Goal: Information Seeking & Learning: Learn about a topic

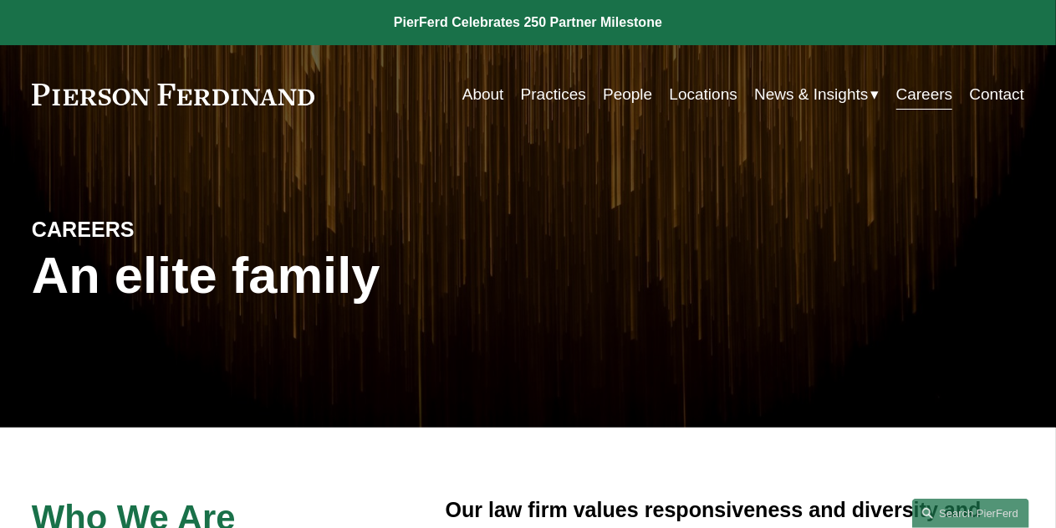
click at [490, 86] on link "About" at bounding box center [483, 95] width 42 height 32
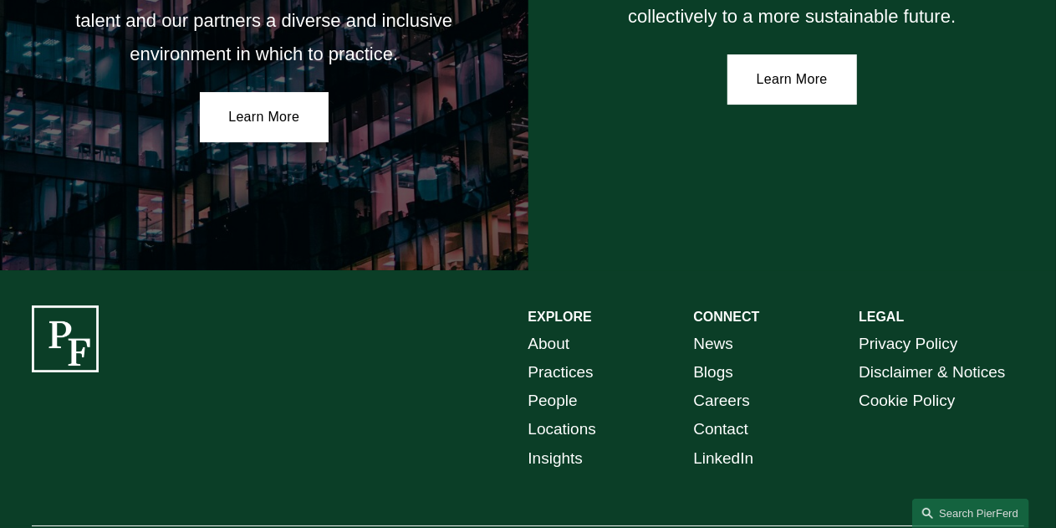
scroll to position [2935, 0]
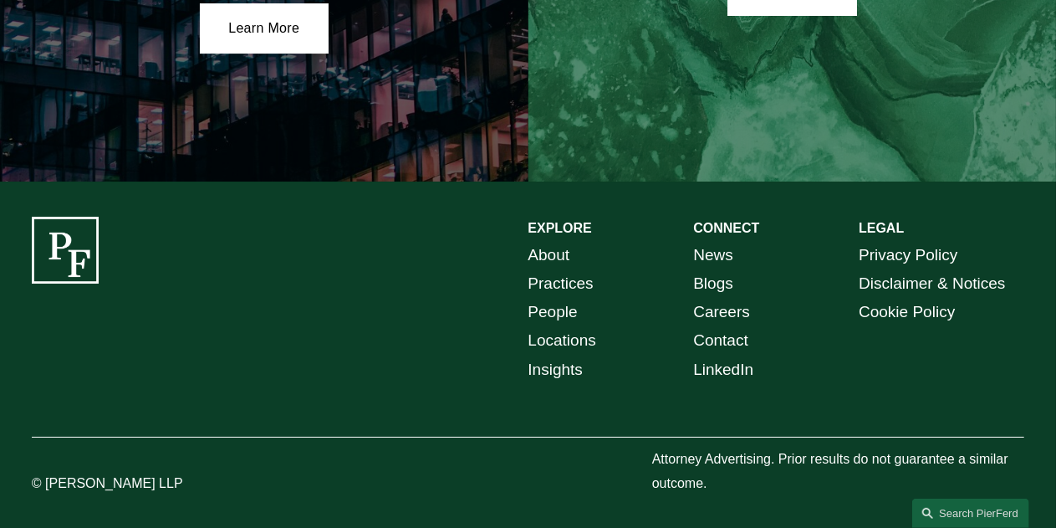
click at [564, 300] on link "People" at bounding box center [552, 312] width 49 height 28
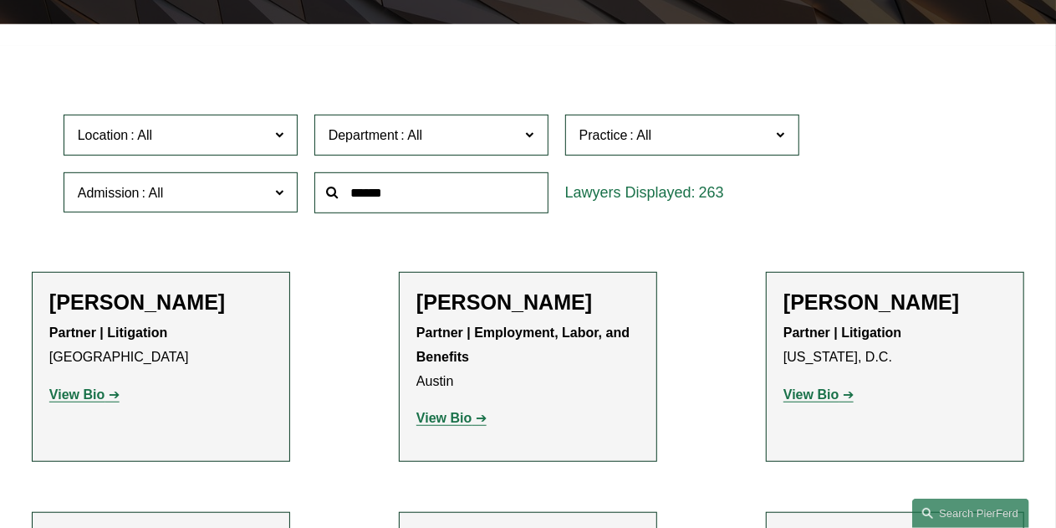
scroll to position [404, 0]
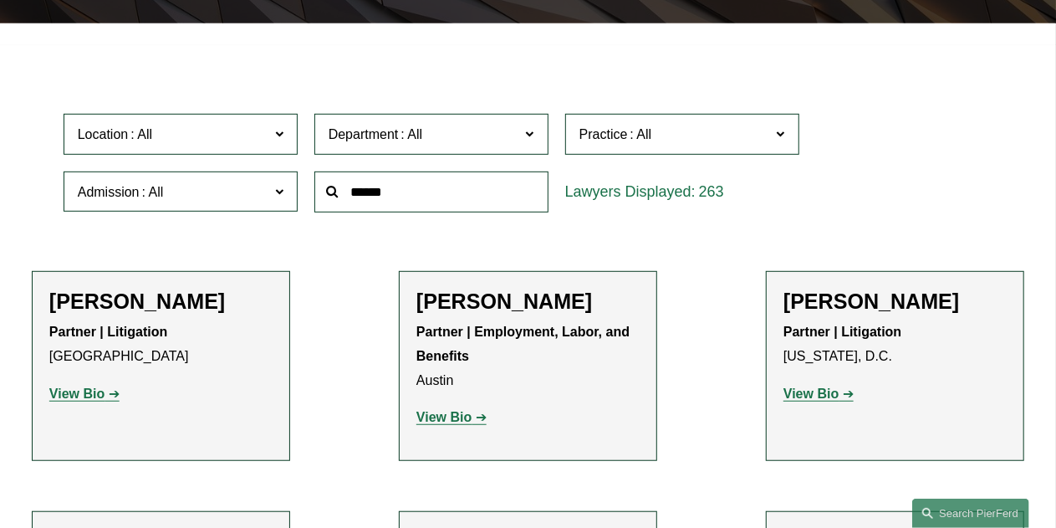
click at [251, 137] on span "Location" at bounding box center [173, 134] width 191 height 23
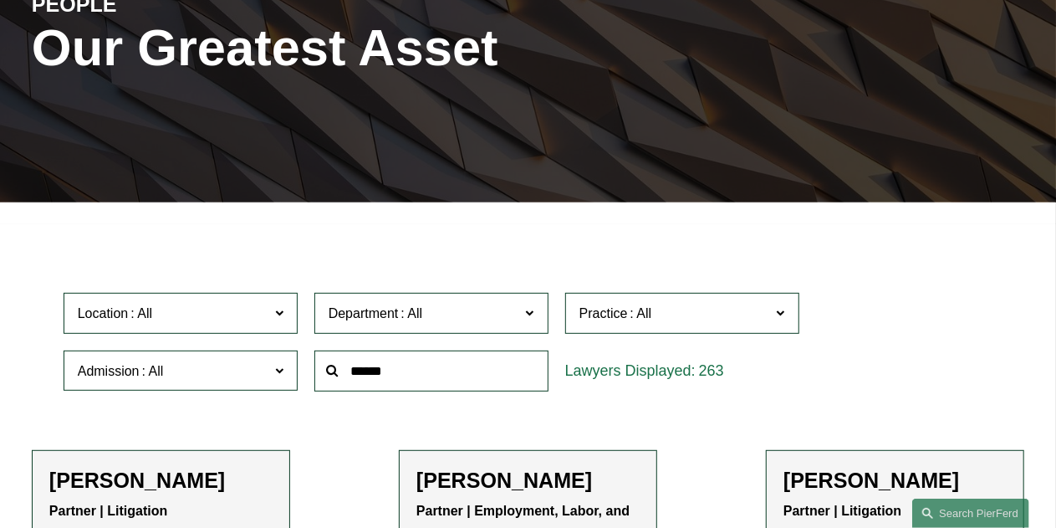
scroll to position [0, 0]
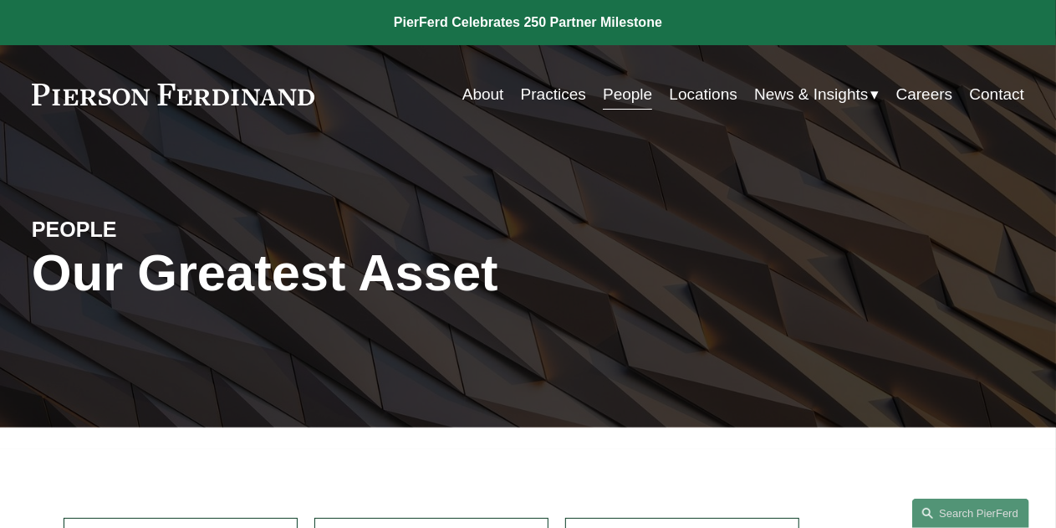
click at [992, 103] on link "Contact" at bounding box center [997, 95] width 55 height 32
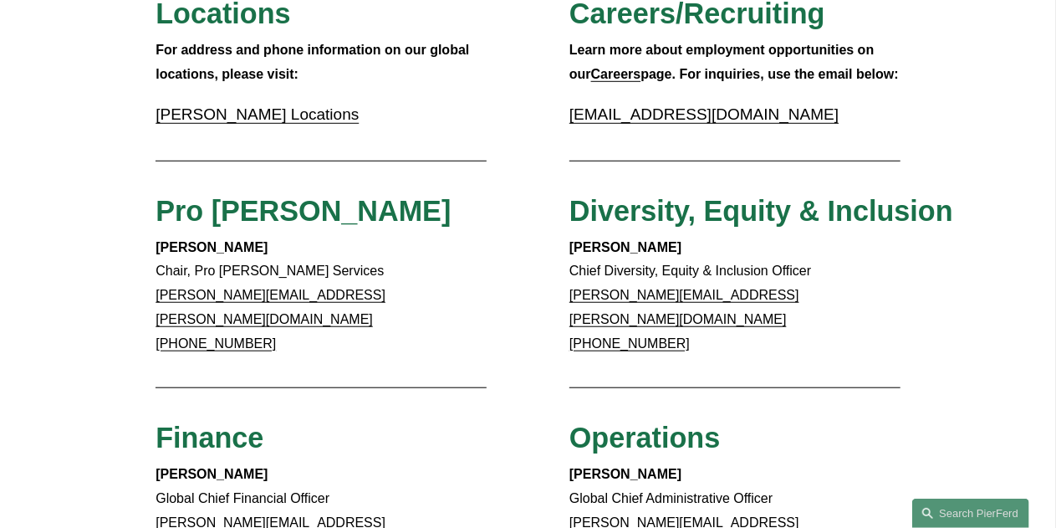
scroll to position [592, 0]
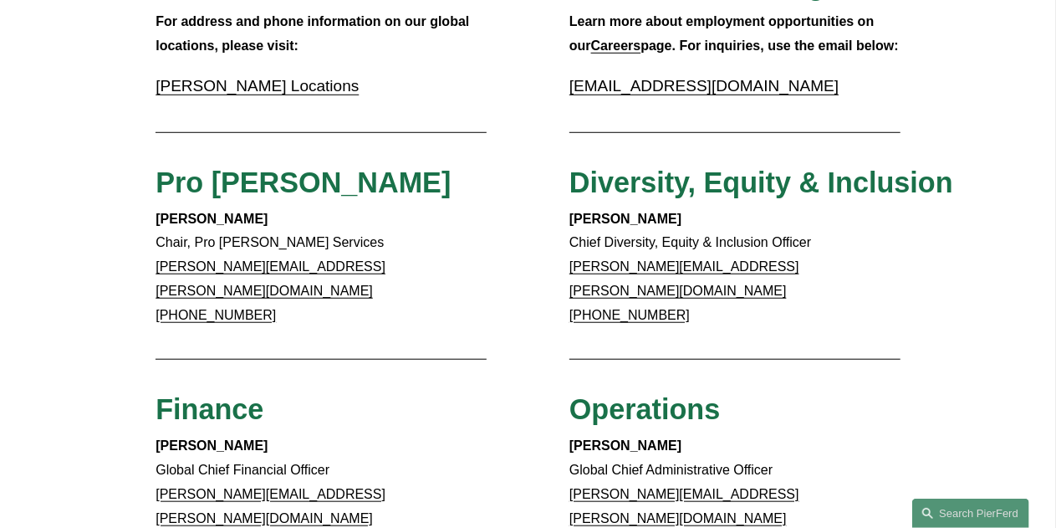
click at [339, 84] on link "Pierson Ferdinand Locations" at bounding box center [257, 86] width 203 height 18
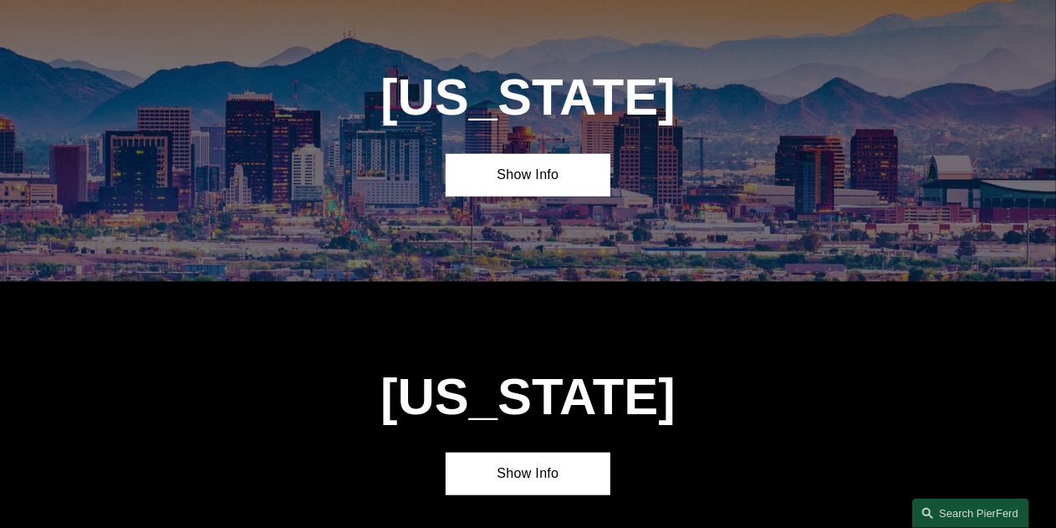
scroll to position [671, 0]
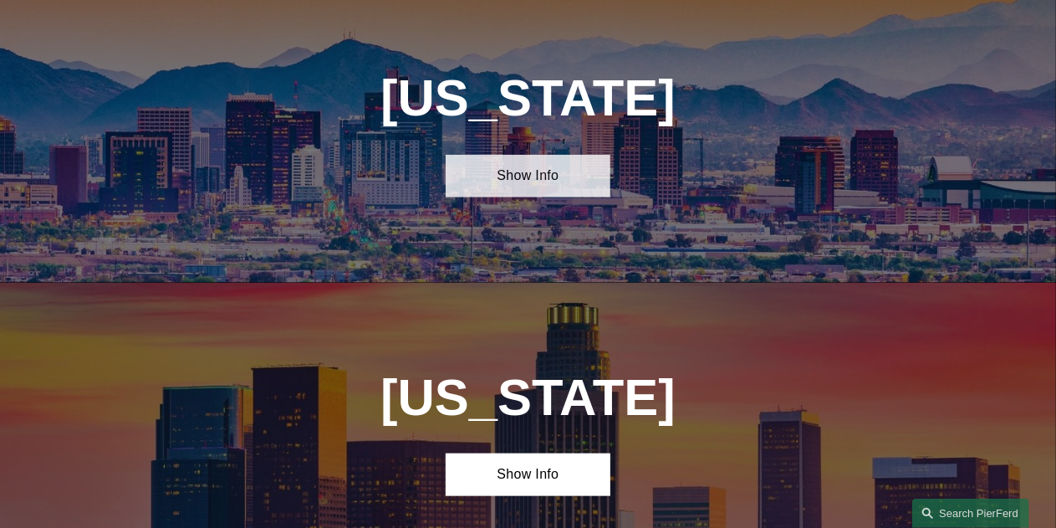
click at [555, 175] on link "Show Info" at bounding box center [529, 176] width 166 height 43
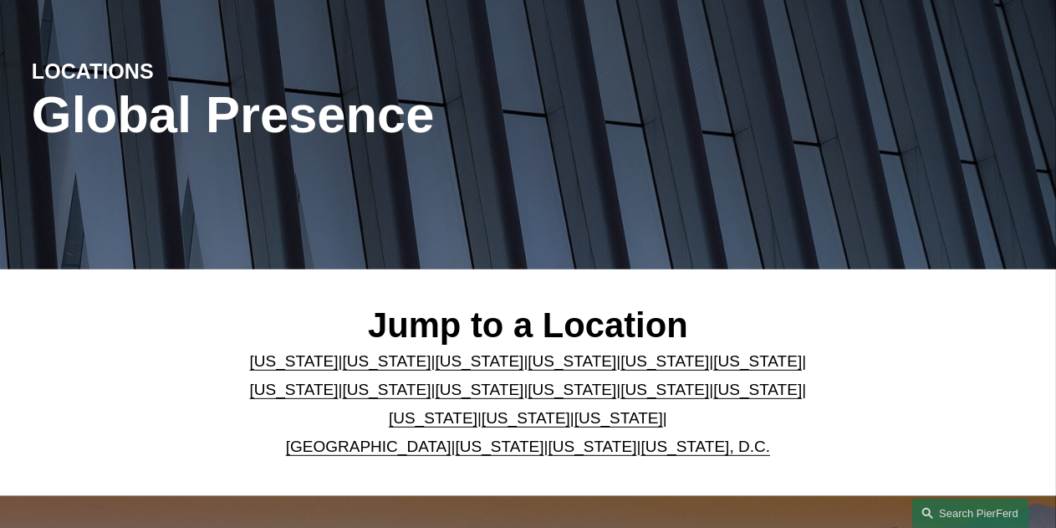
scroll to position [0, 0]
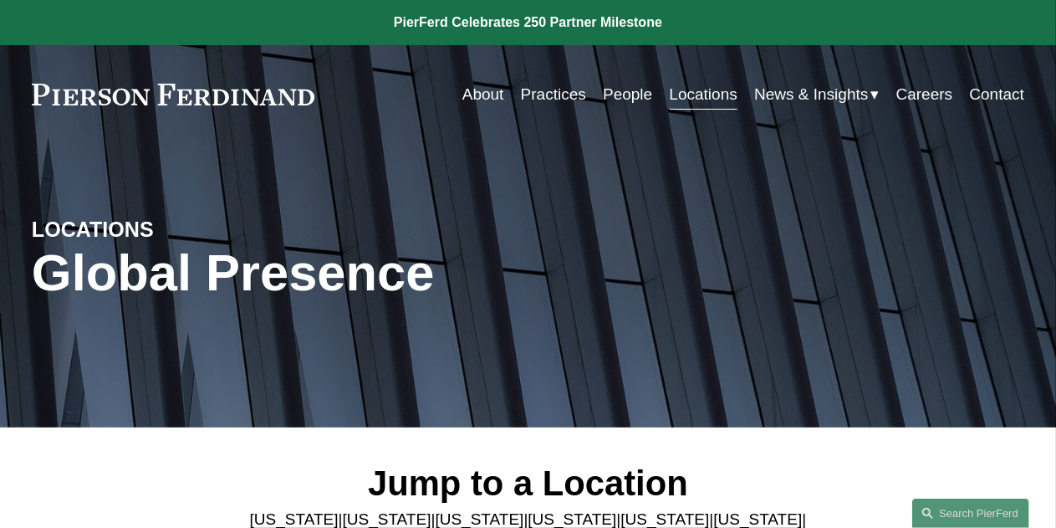
click at [679, 86] on link "Locations" at bounding box center [704, 95] width 68 height 32
click at [554, 103] on link "Practices" at bounding box center [553, 95] width 65 height 32
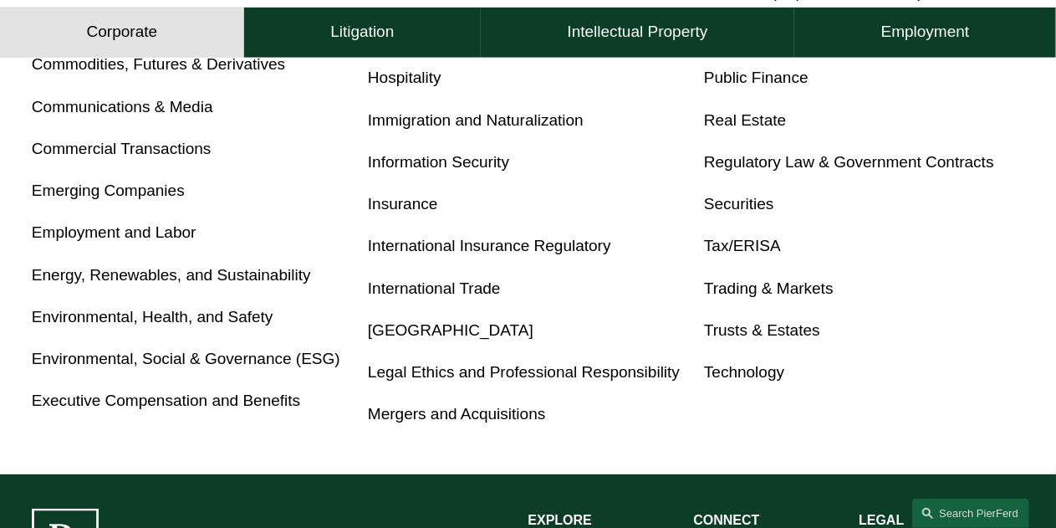
scroll to position [893, 0]
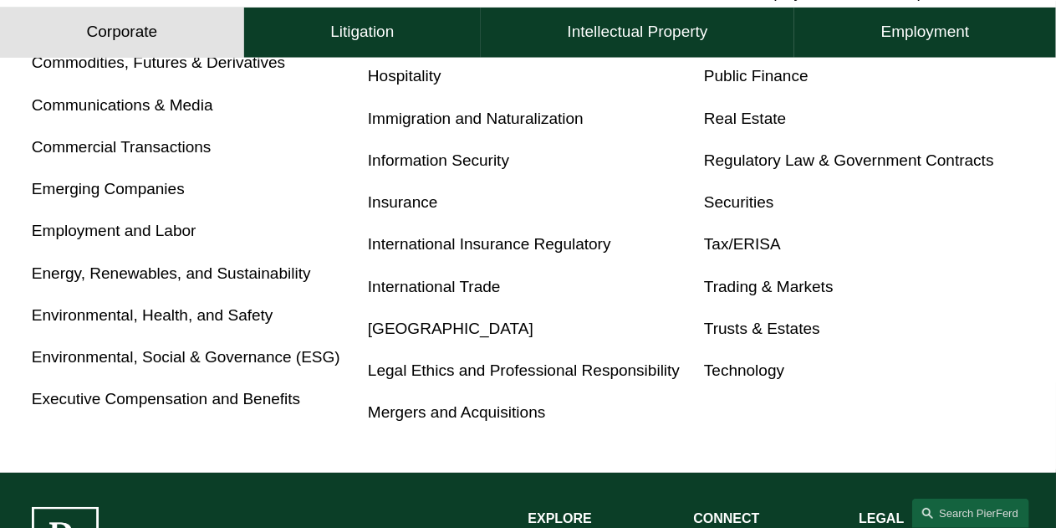
click at [724, 250] on link "Tax/ERISA" at bounding box center [742, 244] width 77 height 18
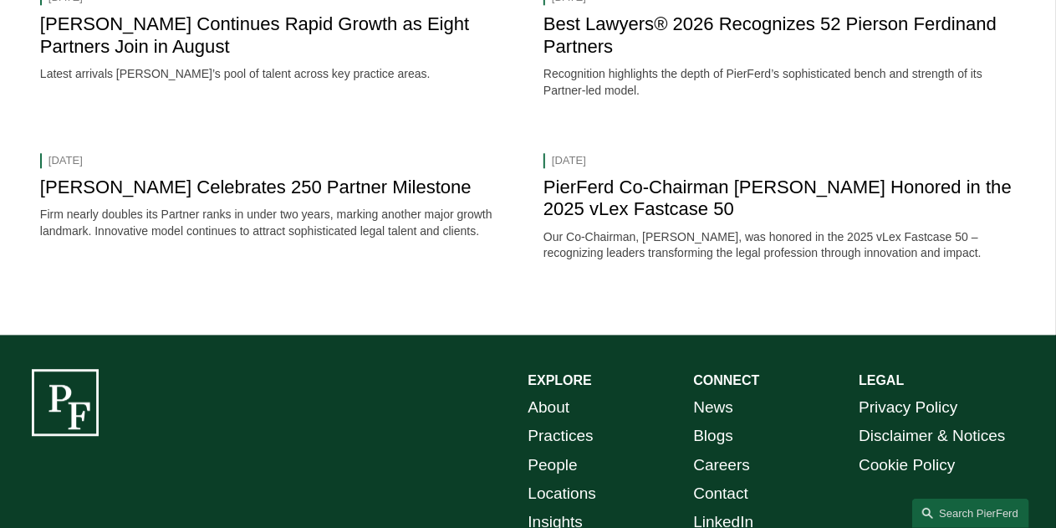
scroll to position [2113, 0]
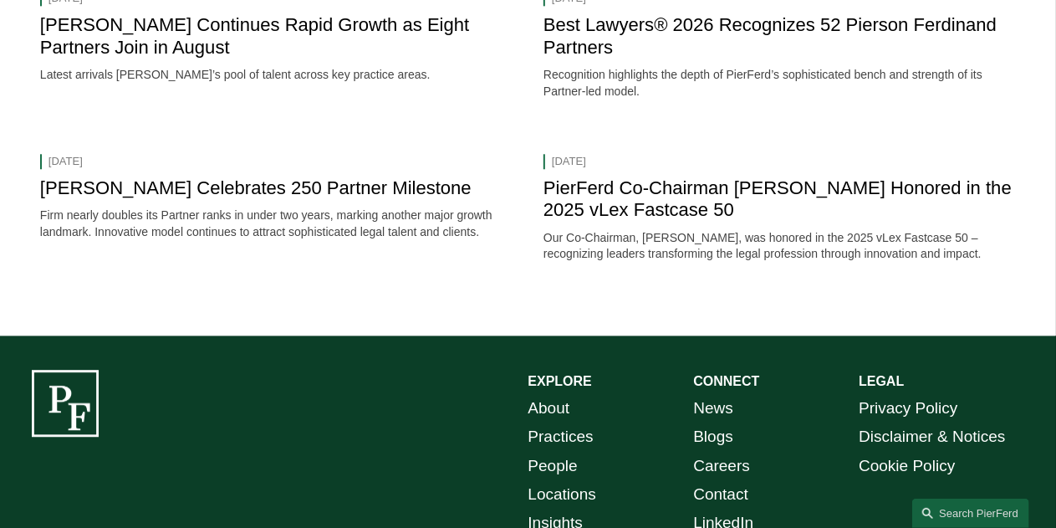
click at [172, 356] on div "EXPLORE CONNECT About Practices People Locations Insights News Blogs Careers Co…" at bounding box center [528, 510] width 1056 height 350
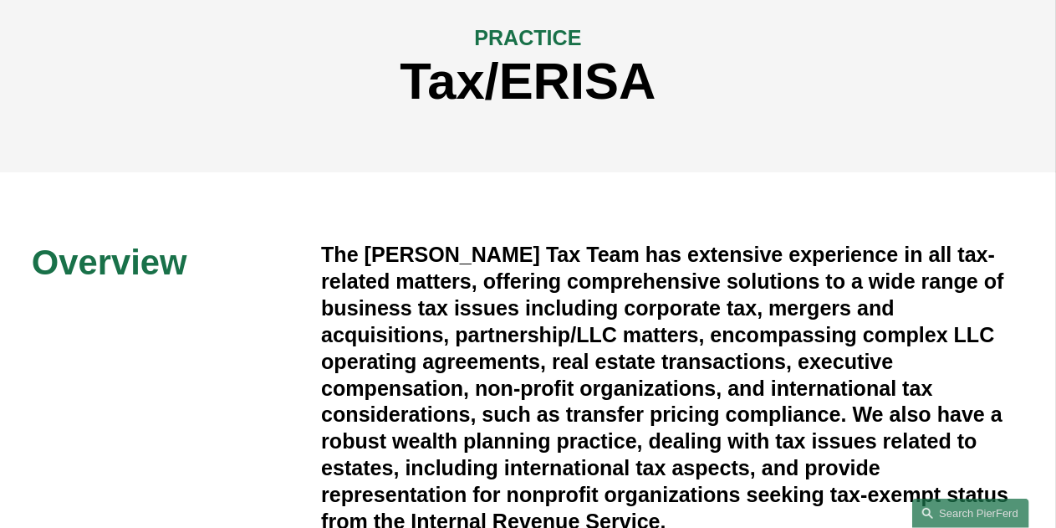
scroll to position [0, 0]
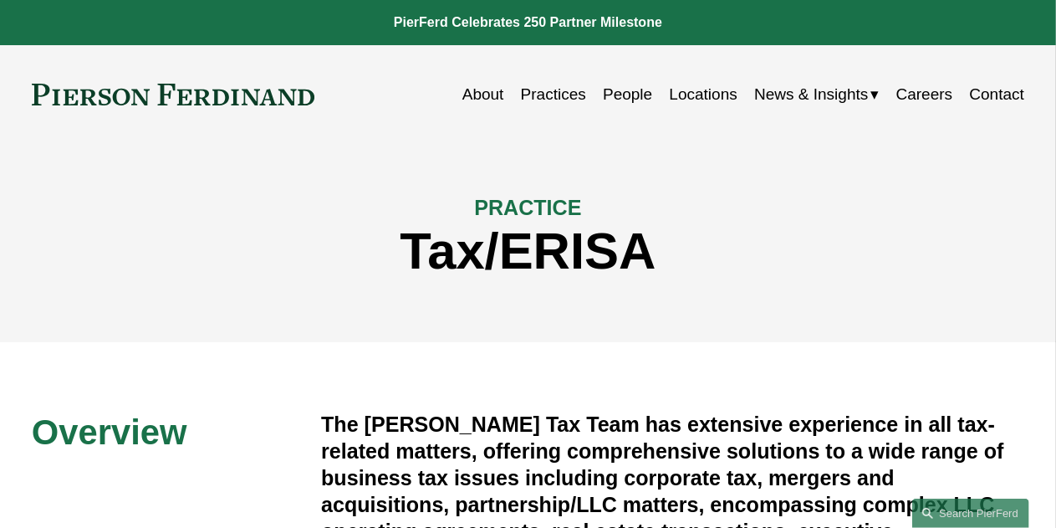
click at [478, 91] on link "About" at bounding box center [483, 95] width 42 height 32
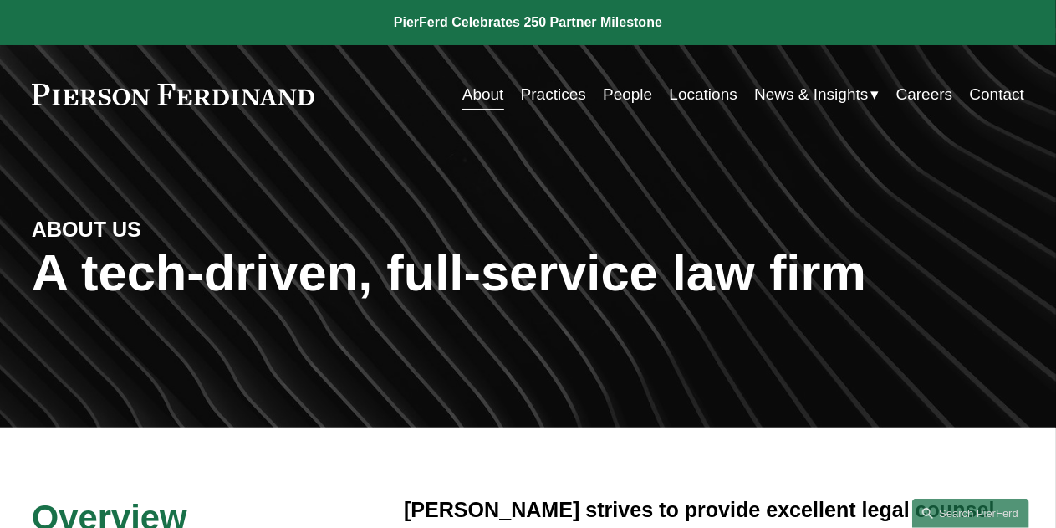
click at [639, 88] on link "People" at bounding box center [627, 95] width 49 height 32
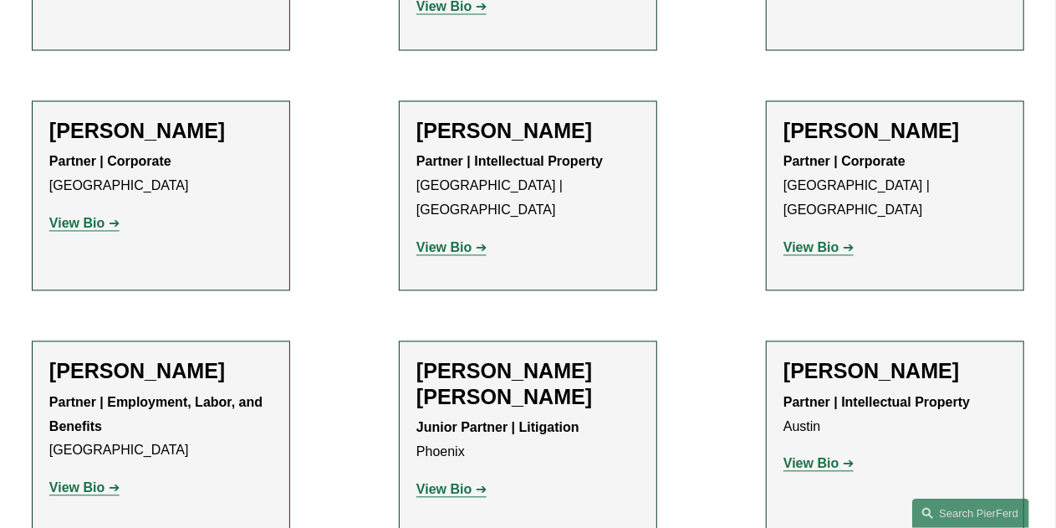
scroll to position [1609, 0]
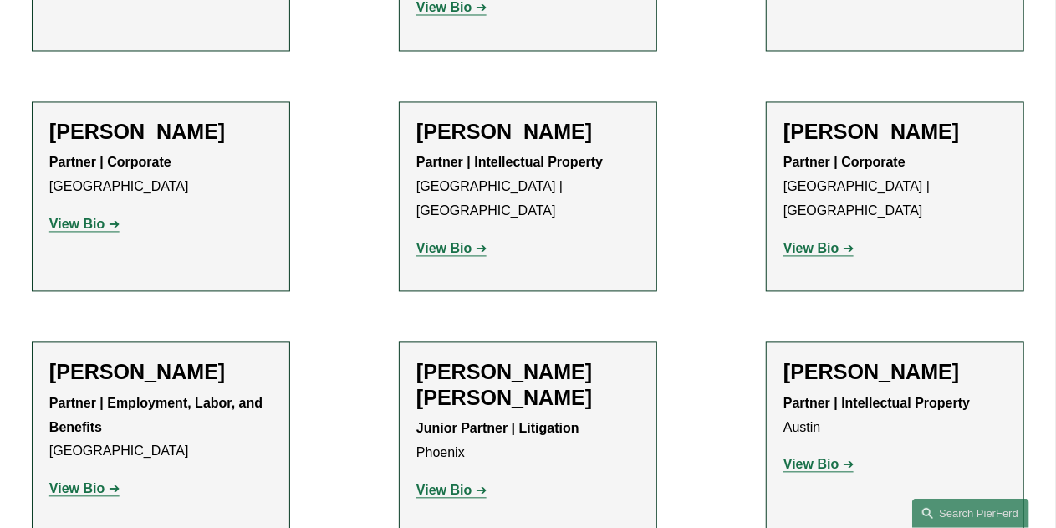
click at [559, 359] on h2 "[PERSON_NAME] [PERSON_NAME]" at bounding box center [527, 384] width 223 height 51
click at [459, 482] on strong "View Bio" at bounding box center [443, 489] width 55 height 14
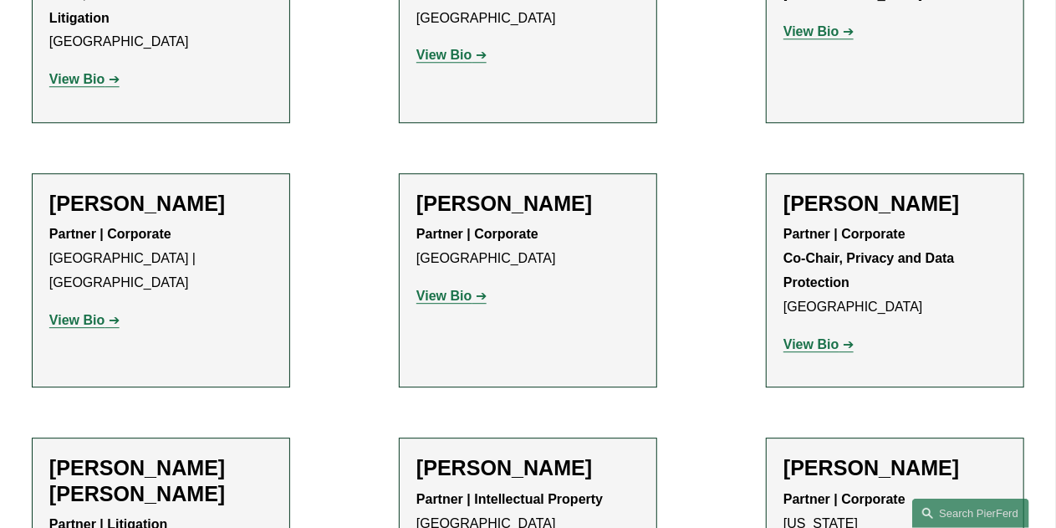
scroll to position [2284, 0]
click at [806, 336] on strong "View Bio" at bounding box center [810, 343] width 55 height 14
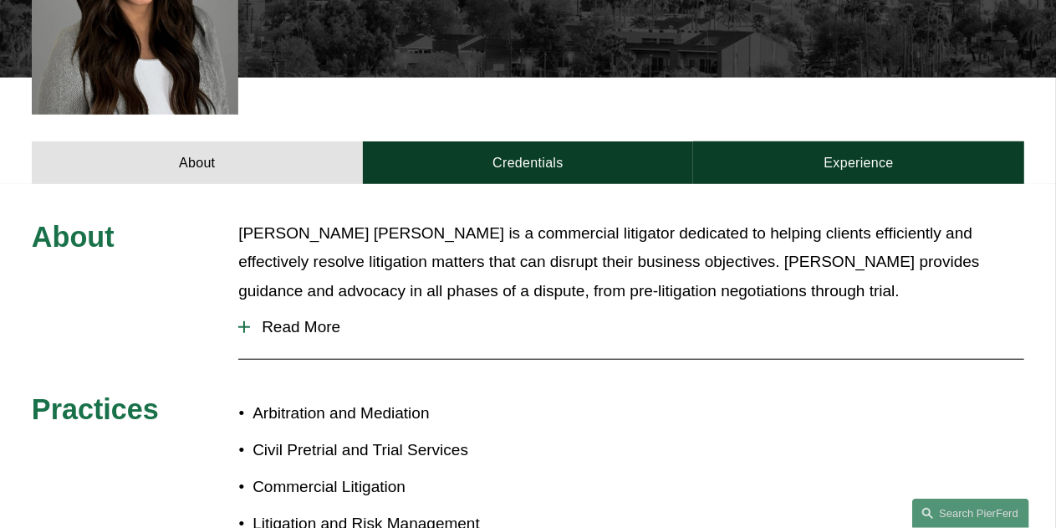
scroll to position [579, 0]
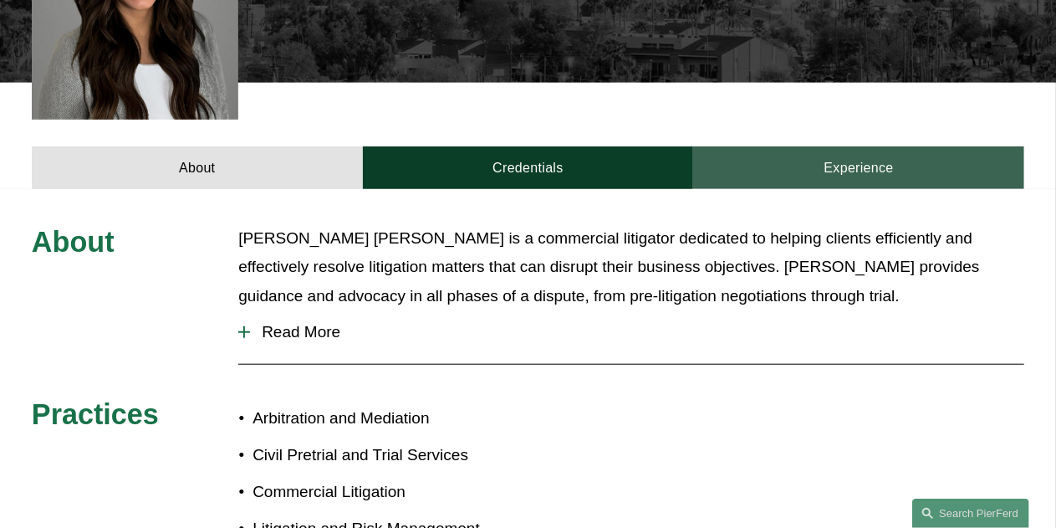
click at [770, 146] on link "Experience" at bounding box center [858, 167] width 331 height 43
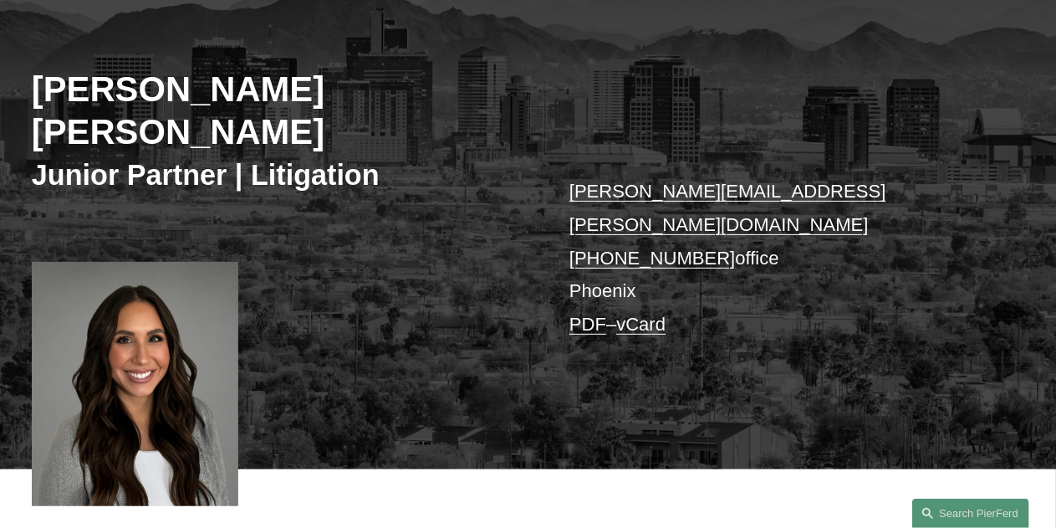
scroll to position [197, 0]
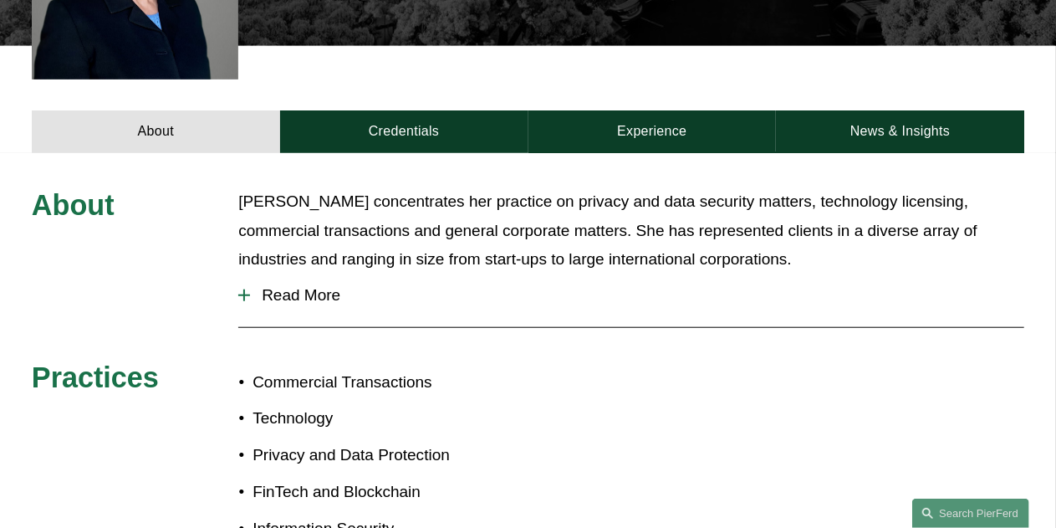
scroll to position [607, 0]
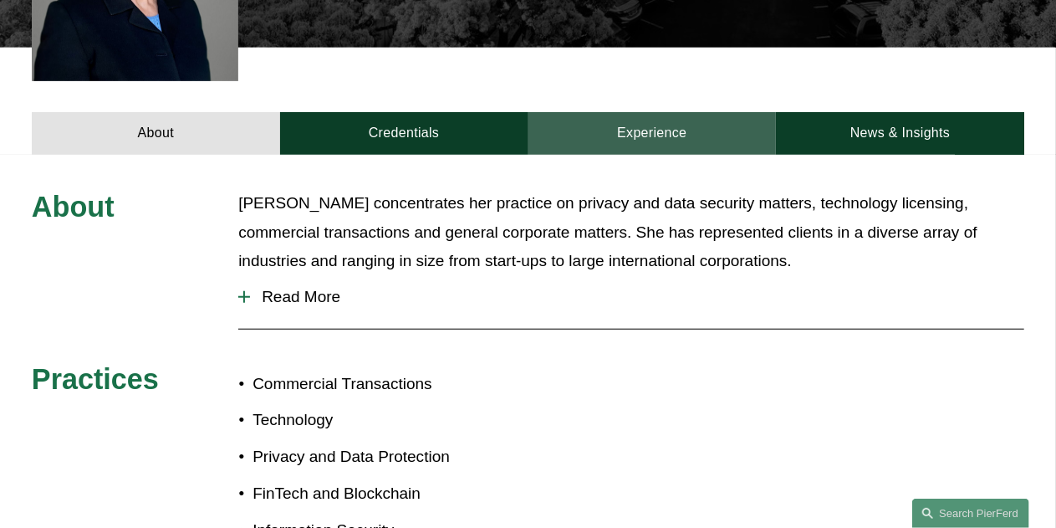
click at [727, 113] on link "Experience" at bounding box center [652, 133] width 248 height 43
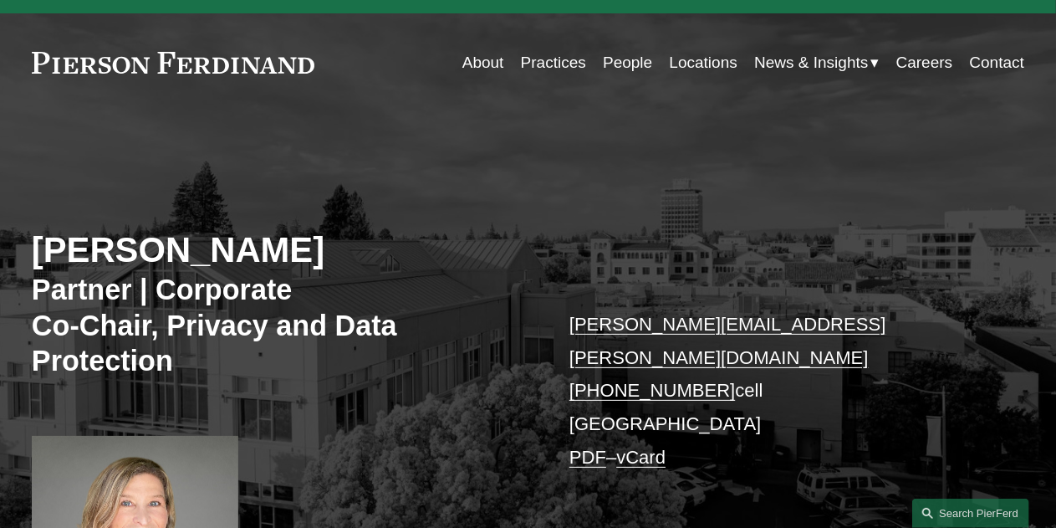
scroll to position [0, 0]
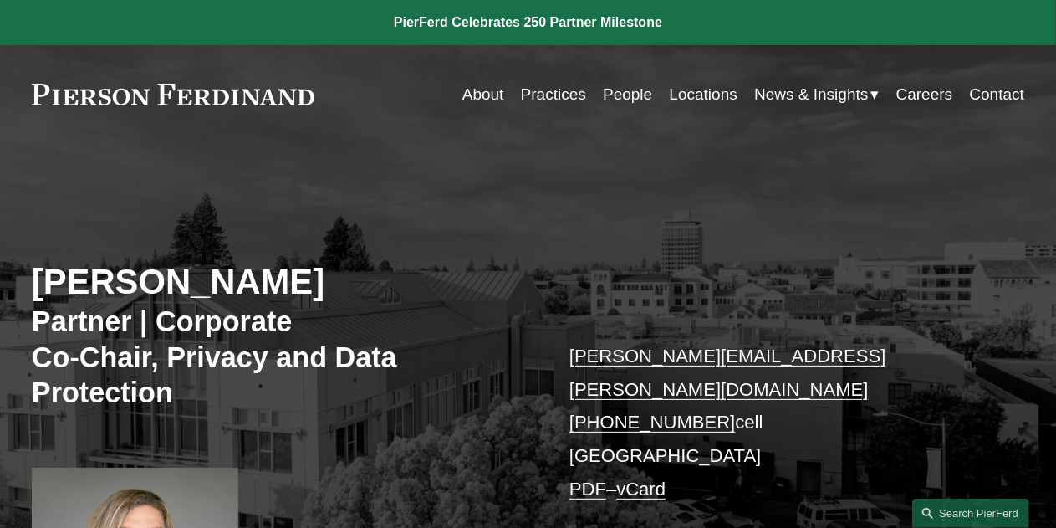
click at [898, 84] on link "Careers" at bounding box center [924, 95] width 57 height 32
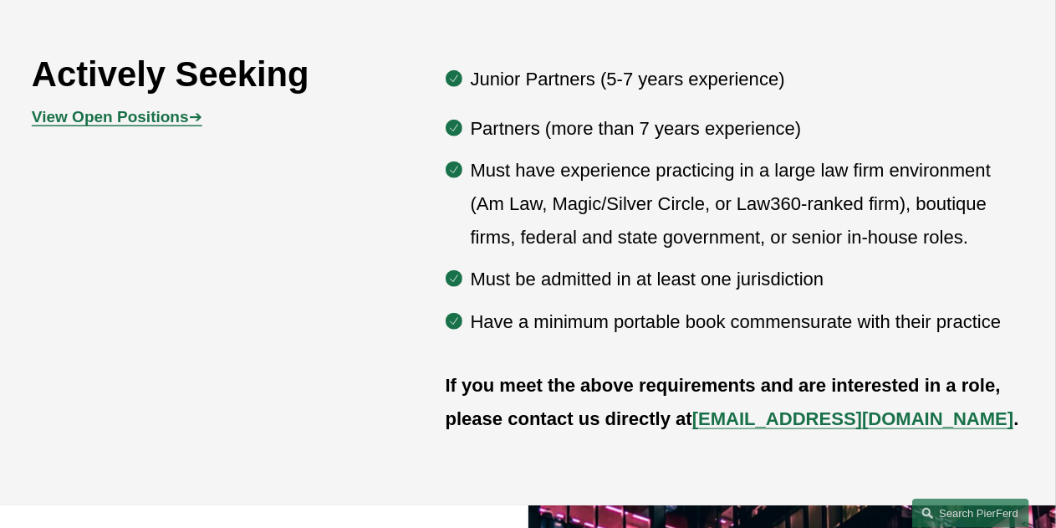
scroll to position [824, 0]
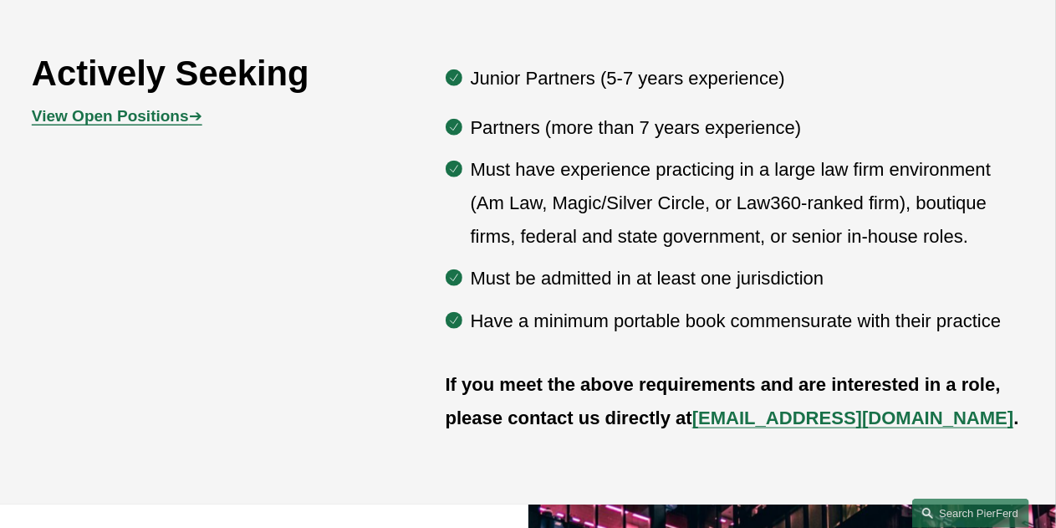
click at [183, 123] on strong "View Open Positions" at bounding box center [110, 116] width 157 height 18
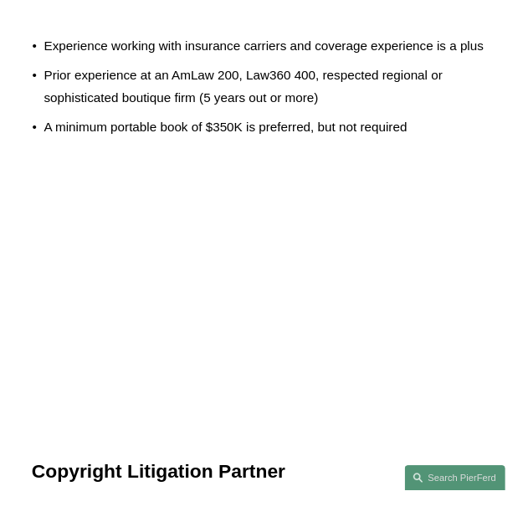
scroll to position [1731, 0]
